Goal: Check status: Check status

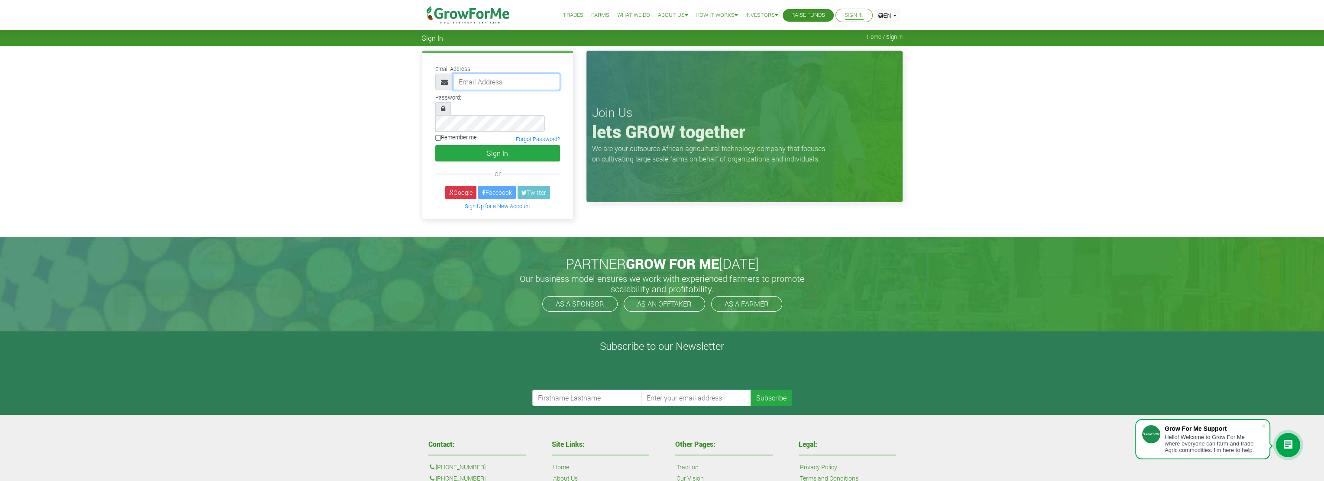
click at [481, 82] on input "email" at bounding box center [506, 82] width 107 height 16
type input "ivyantwi1@gmail.com"
click at [492, 145] on button "Sign In" at bounding box center [497, 153] width 125 height 16
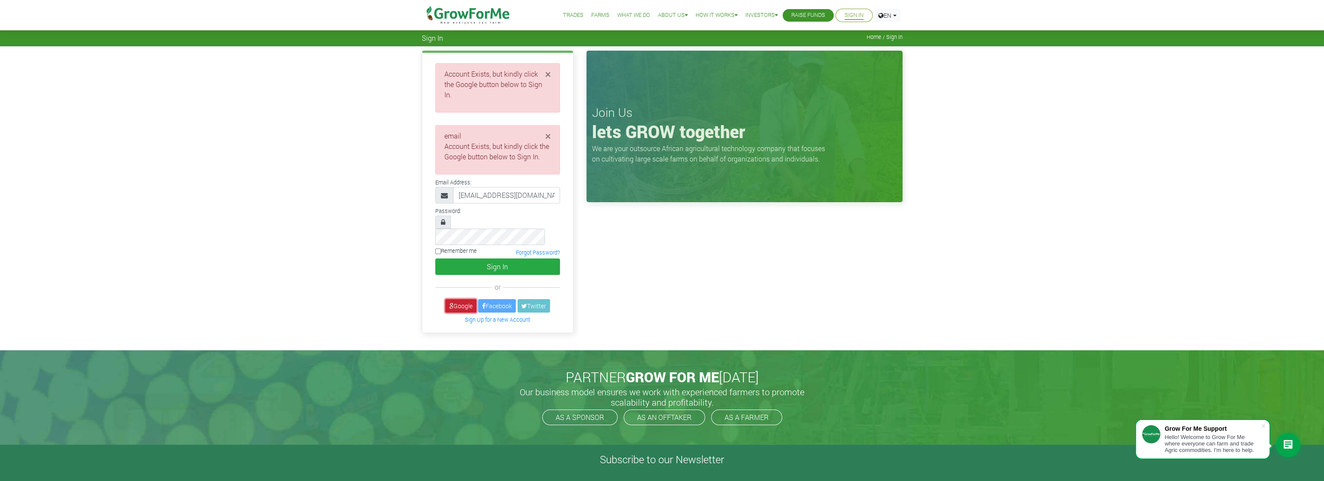
click at [459, 299] on link "Google" at bounding box center [460, 305] width 31 height 13
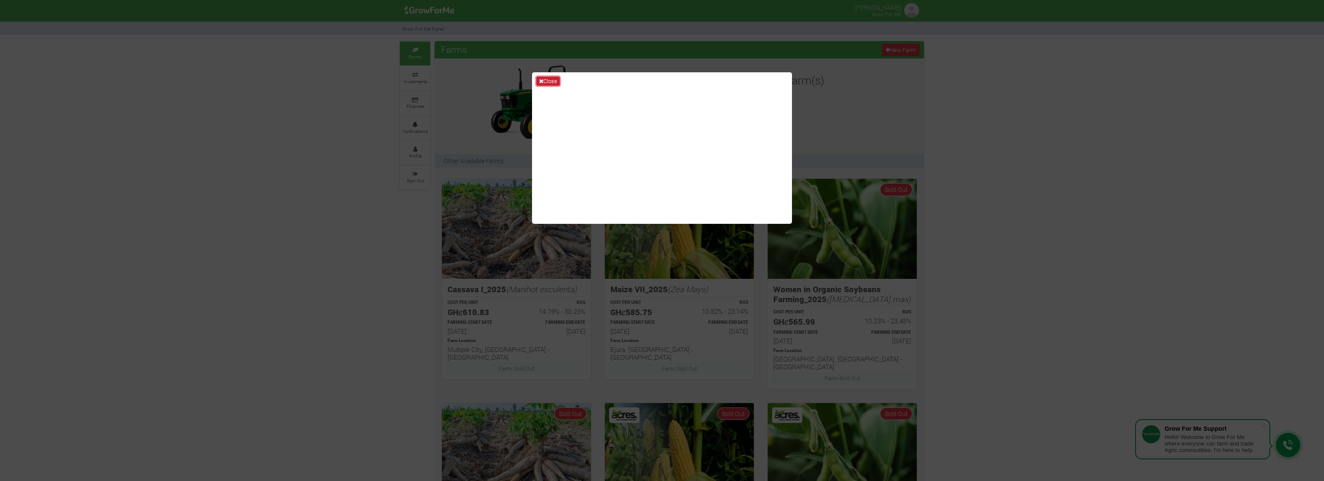
click at [551, 80] on button "Close" at bounding box center [547, 82] width 23 height 10
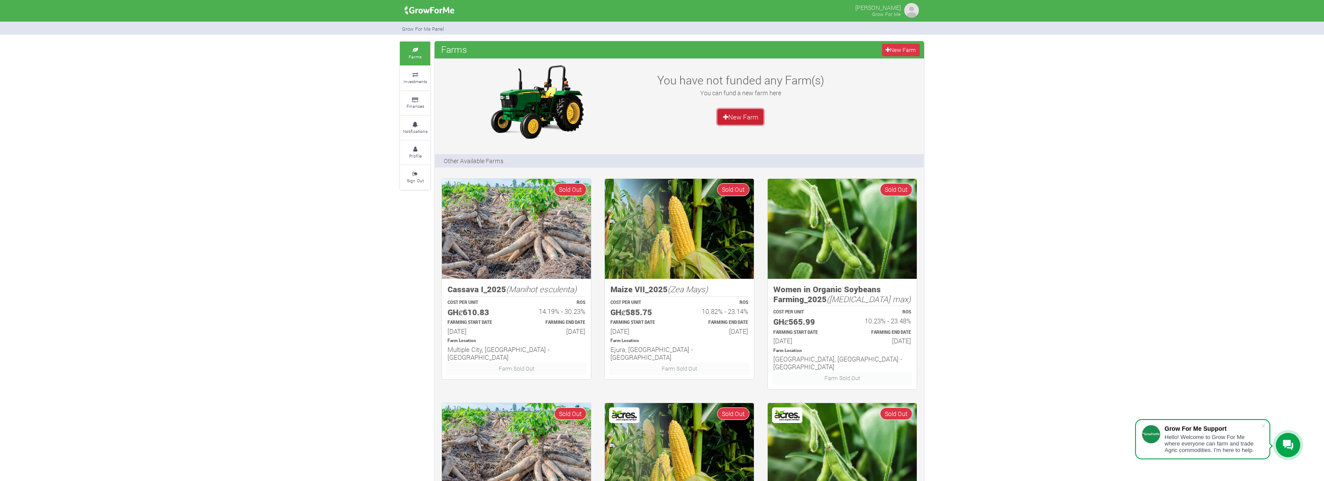
click at [727, 117] on icon at bounding box center [725, 117] width 5 height 6
click at [413, 73] on icon at bounding box center [415, 75] width 26 height 4
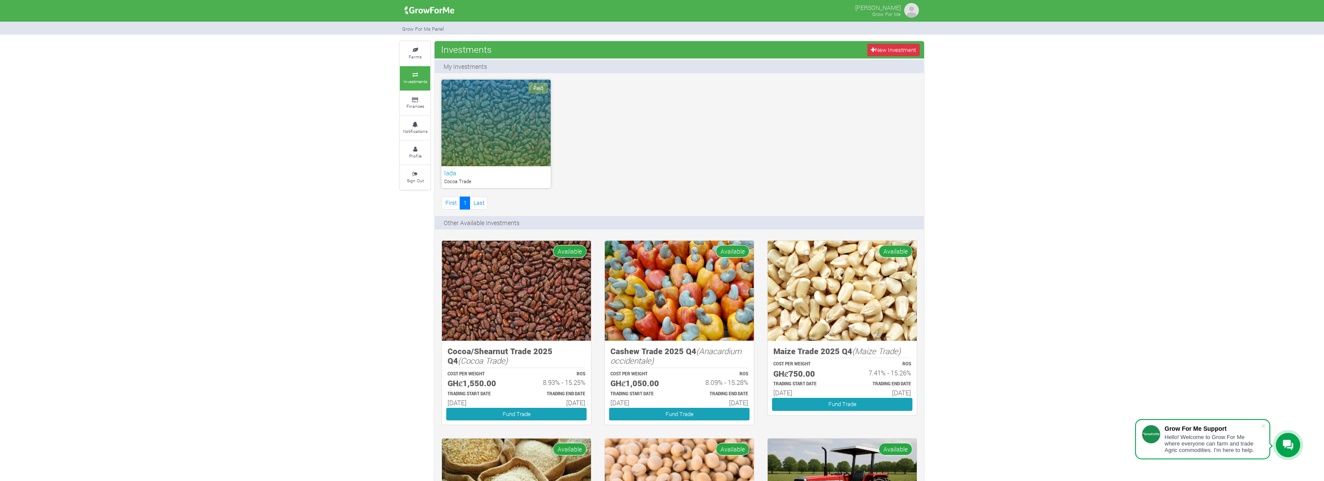
click at [466, 174] on h6 "Iada" at bounding box center [496, 173] width 104 height 8
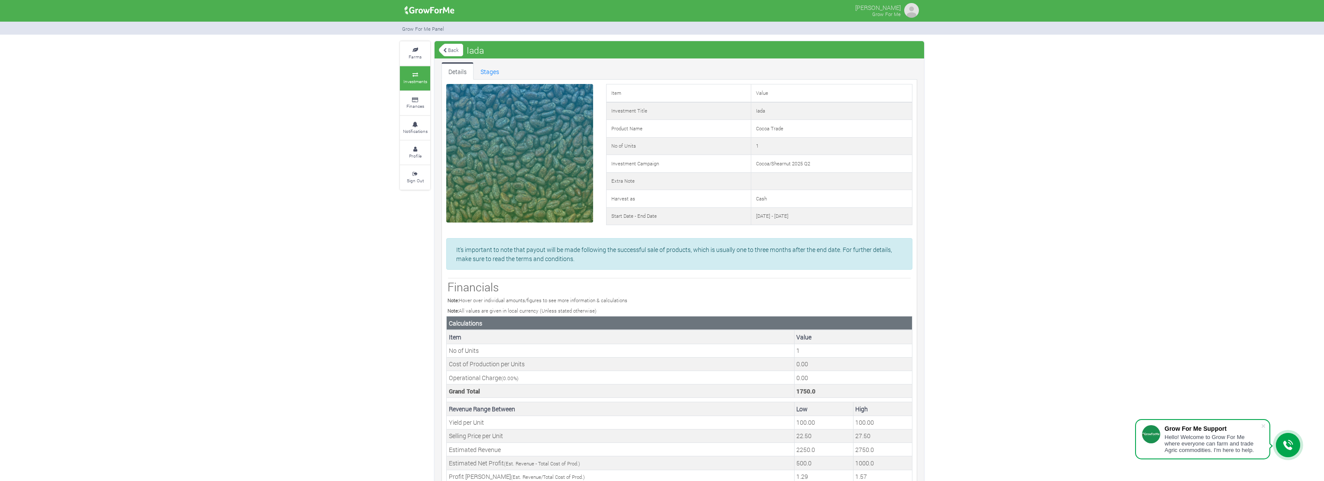
click at [449, 45] on link "Back" at bounding box center [451, 50] width 24 height 14
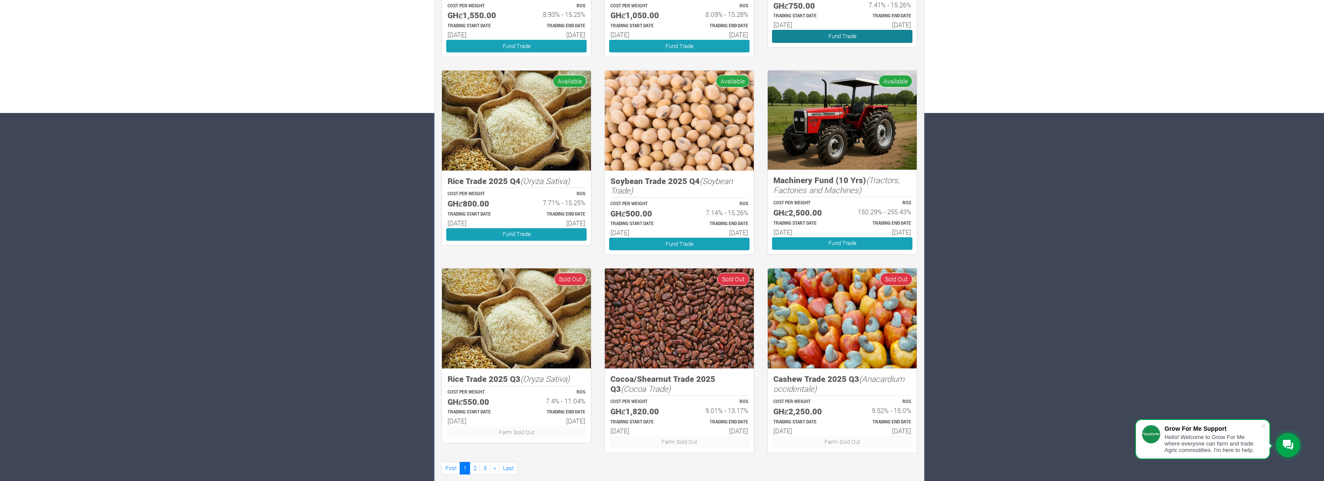
scroll to position [380, 0]
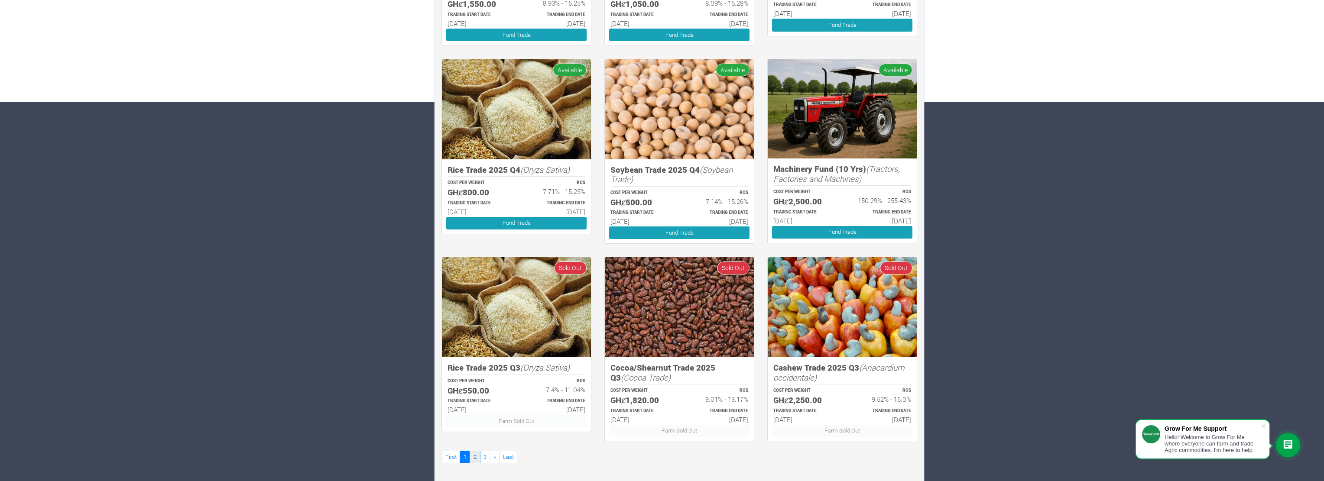
click at [473, 451] on link "2" at bounding box center [475, 457] width 10 height 13
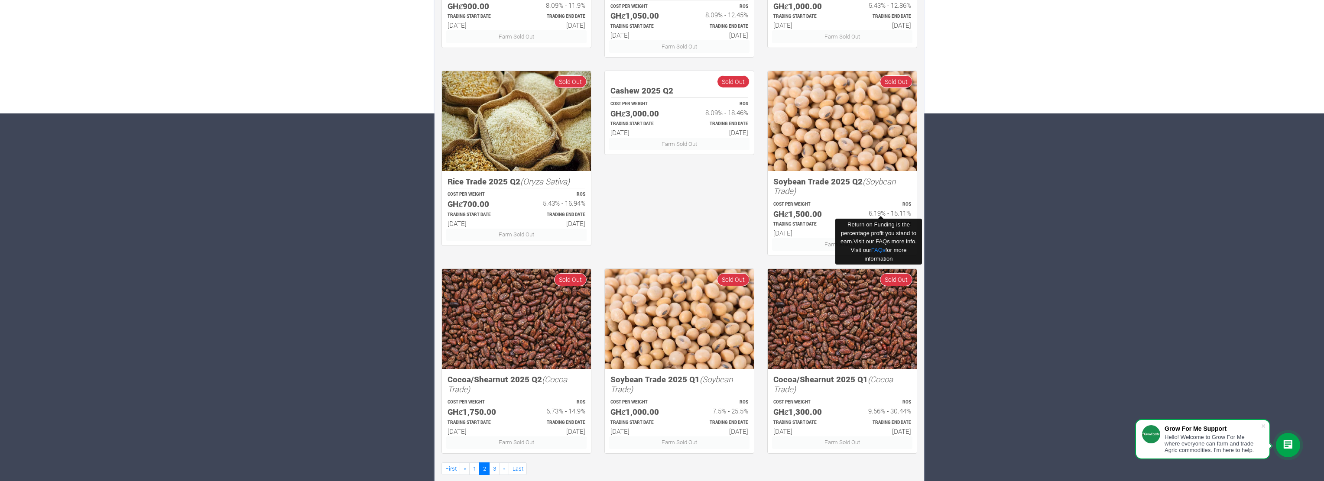
scroll to position [380, 0]
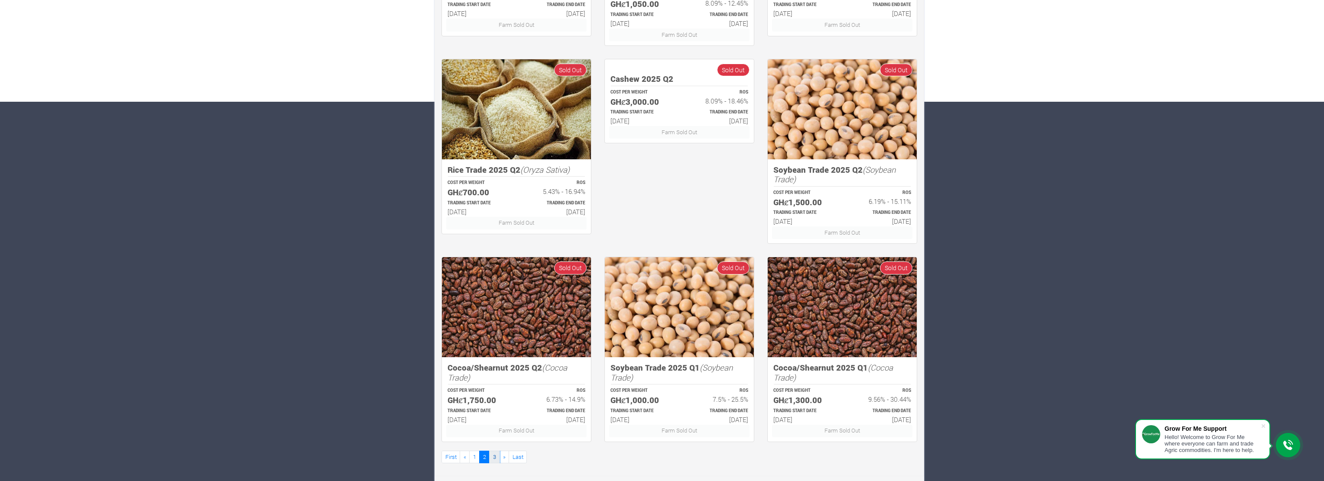
click at [490, 454] on link "3" at bounding box center [494, 457] width 10 height 13
